Goal: Find specific page/section: Find specific page/section

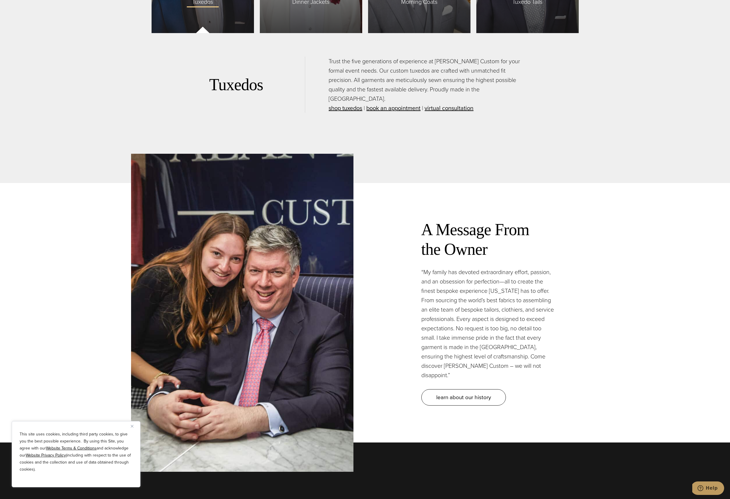
scroll to position [1594, 0]
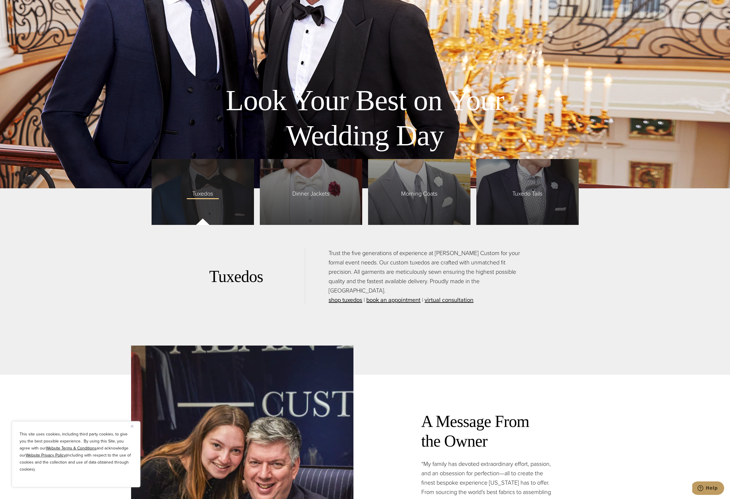
click at [227, 181] on div "Tuxedos" at bounding box center [203, 192] width 102 height 66
click at [199, 197] on span "Tuxedos" at bounding box center [202, 192] width 32 height 12
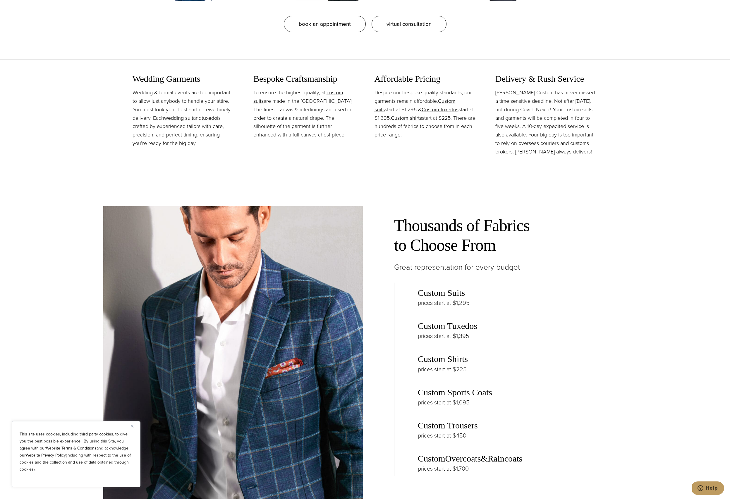
scroll to position [705, 0]
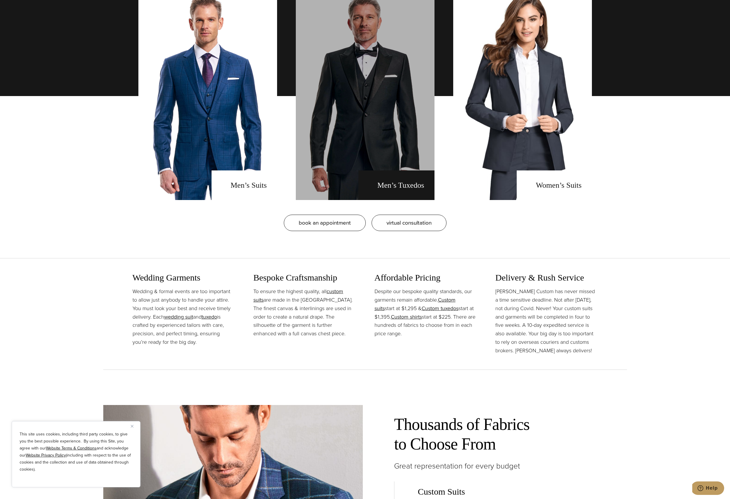
click at [393, 197] on link "men's tuxedos" at bounding box center [365, 96] width 139 height 208
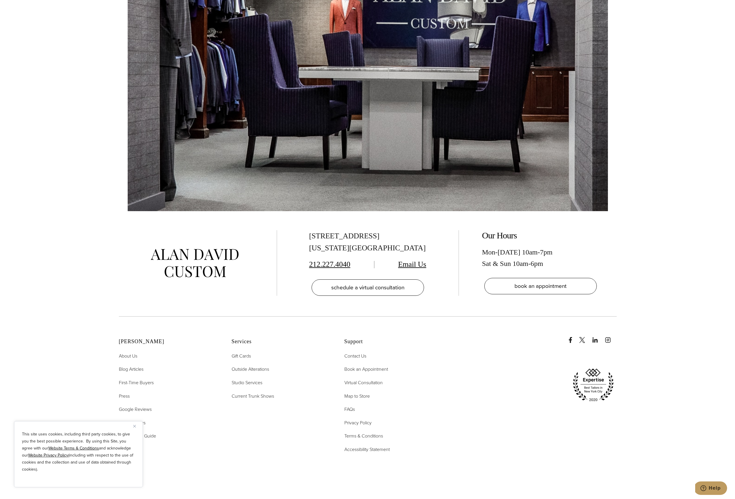
scroll to position [4670, 0]
